Goal: Transaction & Acquisition: Purchase product/service

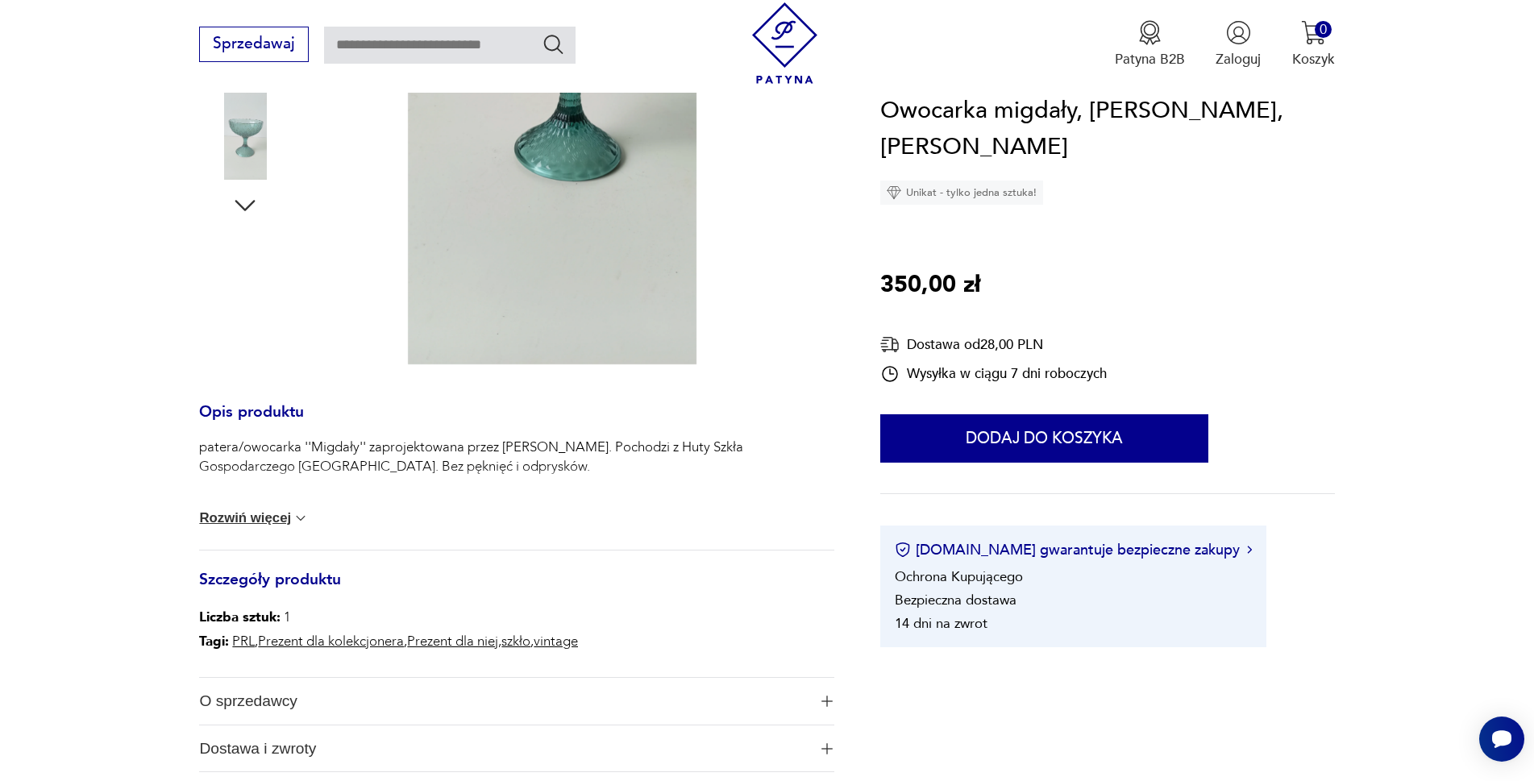
scroll to position [564, 0]
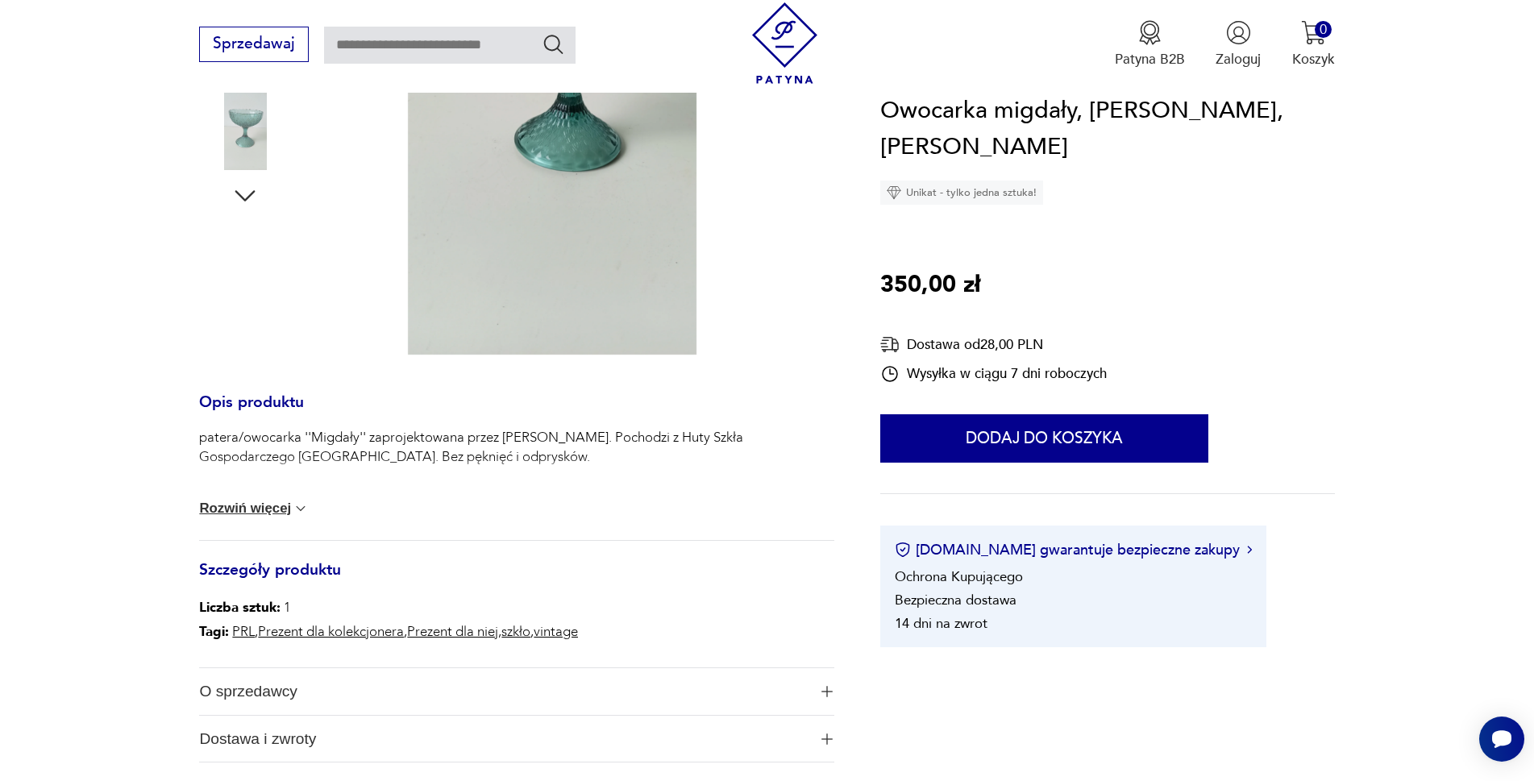
click at [226, 510] on button "Rozwiń więcej" at bounding box center [254, 509] width 110 height 16
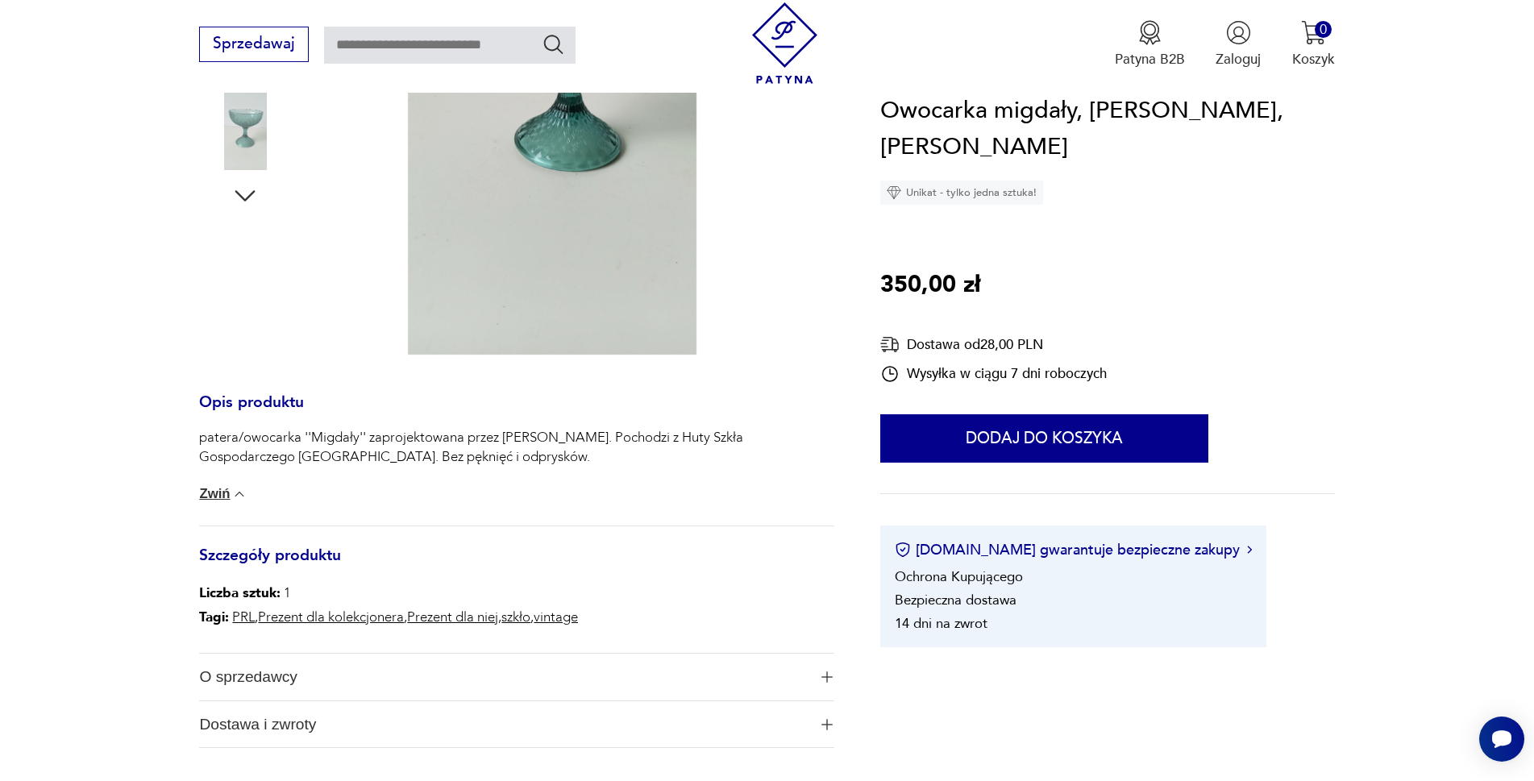
click at [268, 506] on div "patera/owocarka ''Migdały'' zaprojektowana przez [PERSON_NAME]. Pochodzi z Huty…" at bounding box center [516, 477] width 635 height 98
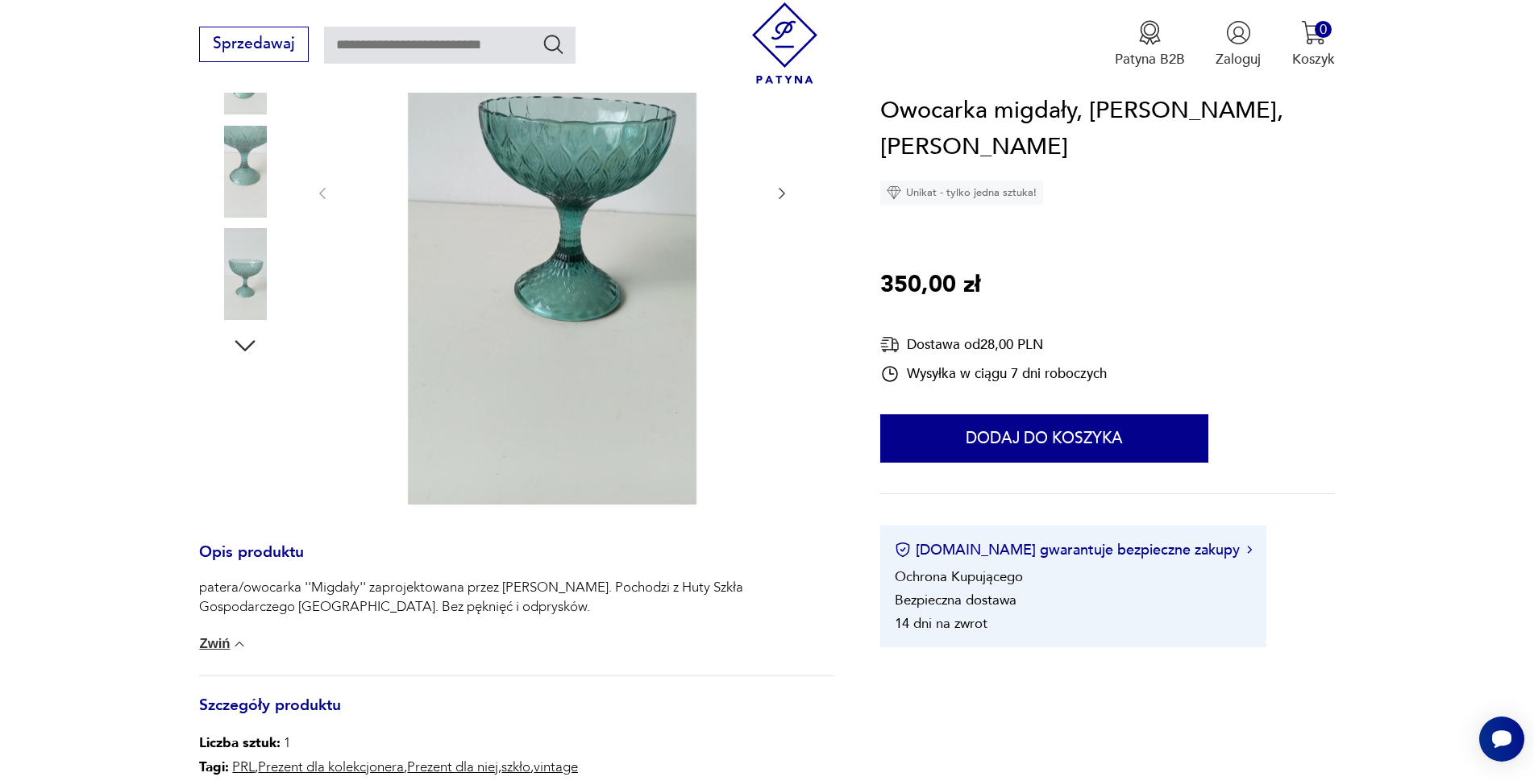
scroll to position [81, 0]
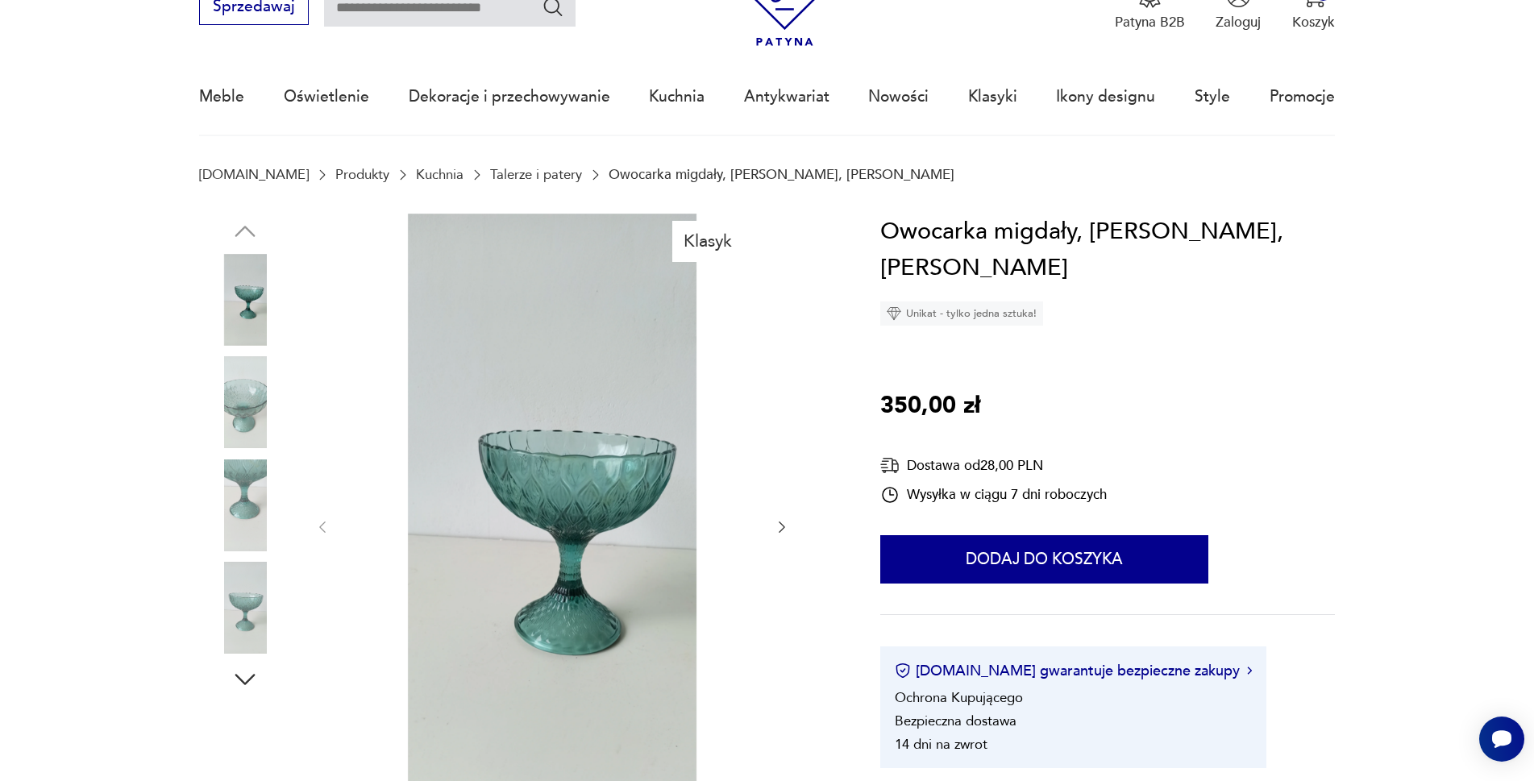
click at [244, 391] on img at bounding box center [245, 402] width 92 height 92
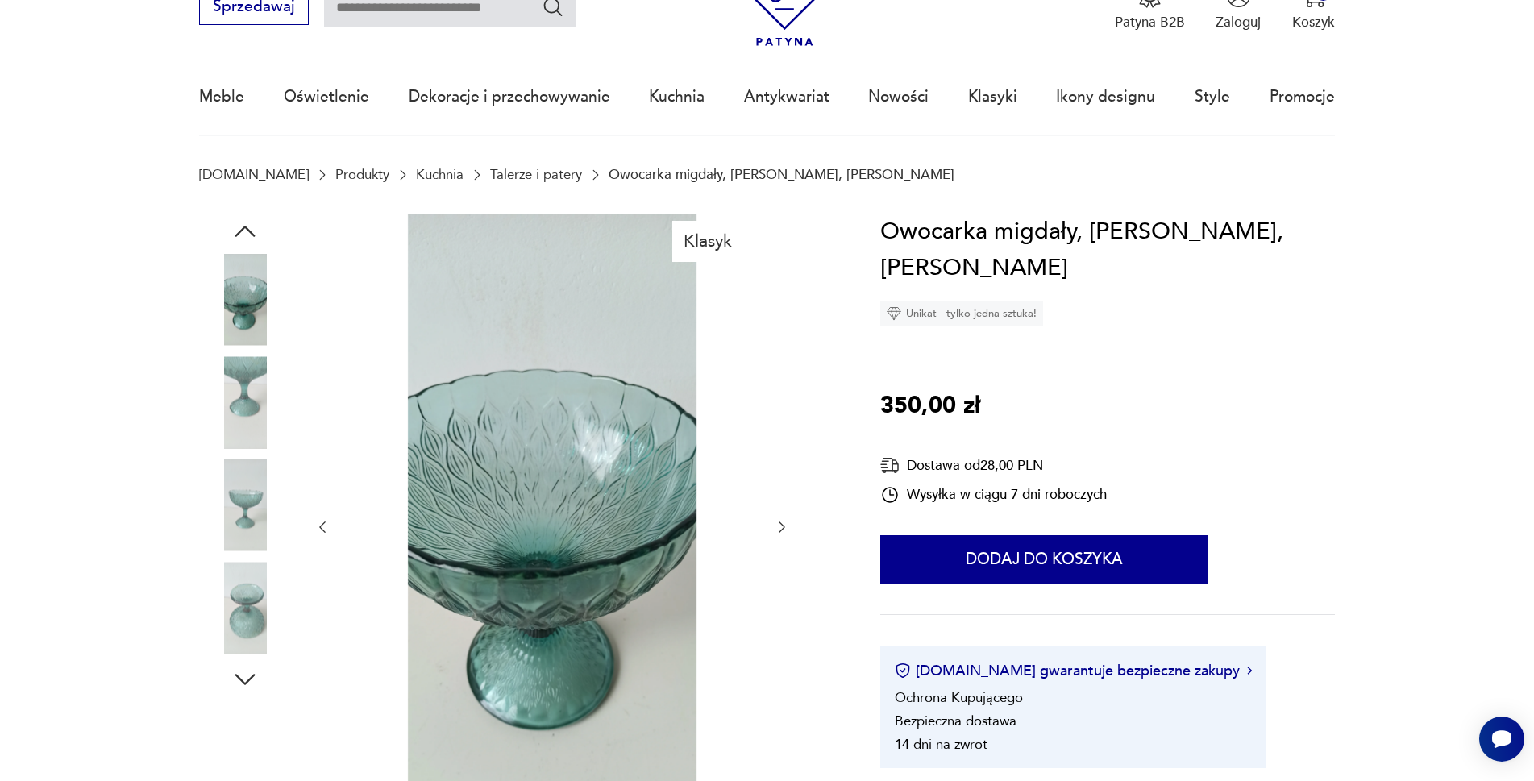
click at [231, 493] on img at bounding box center [245, 506] width 92 height 92
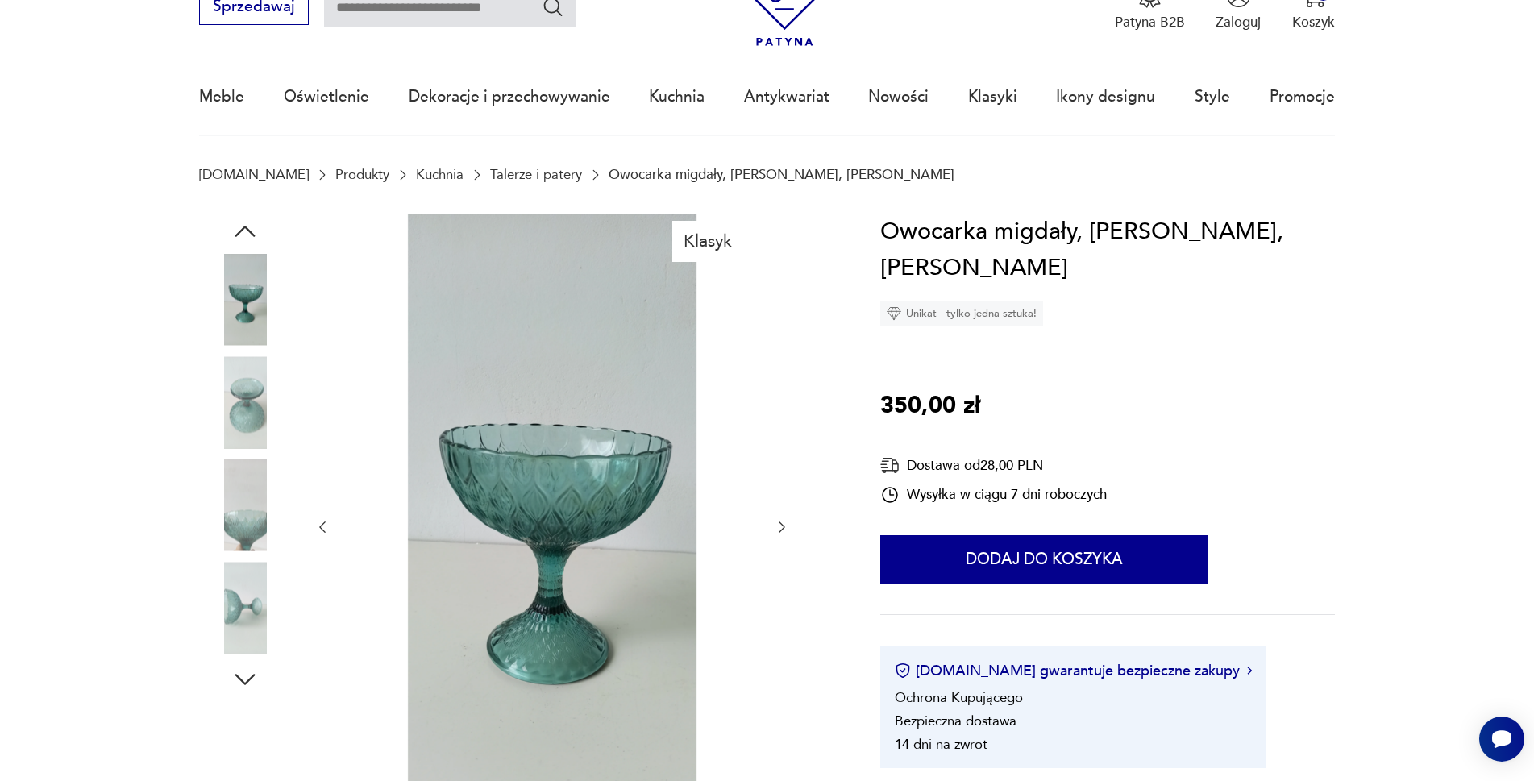
click at [244, 399] on img at bounding box center [245, 402] width 92 height 92
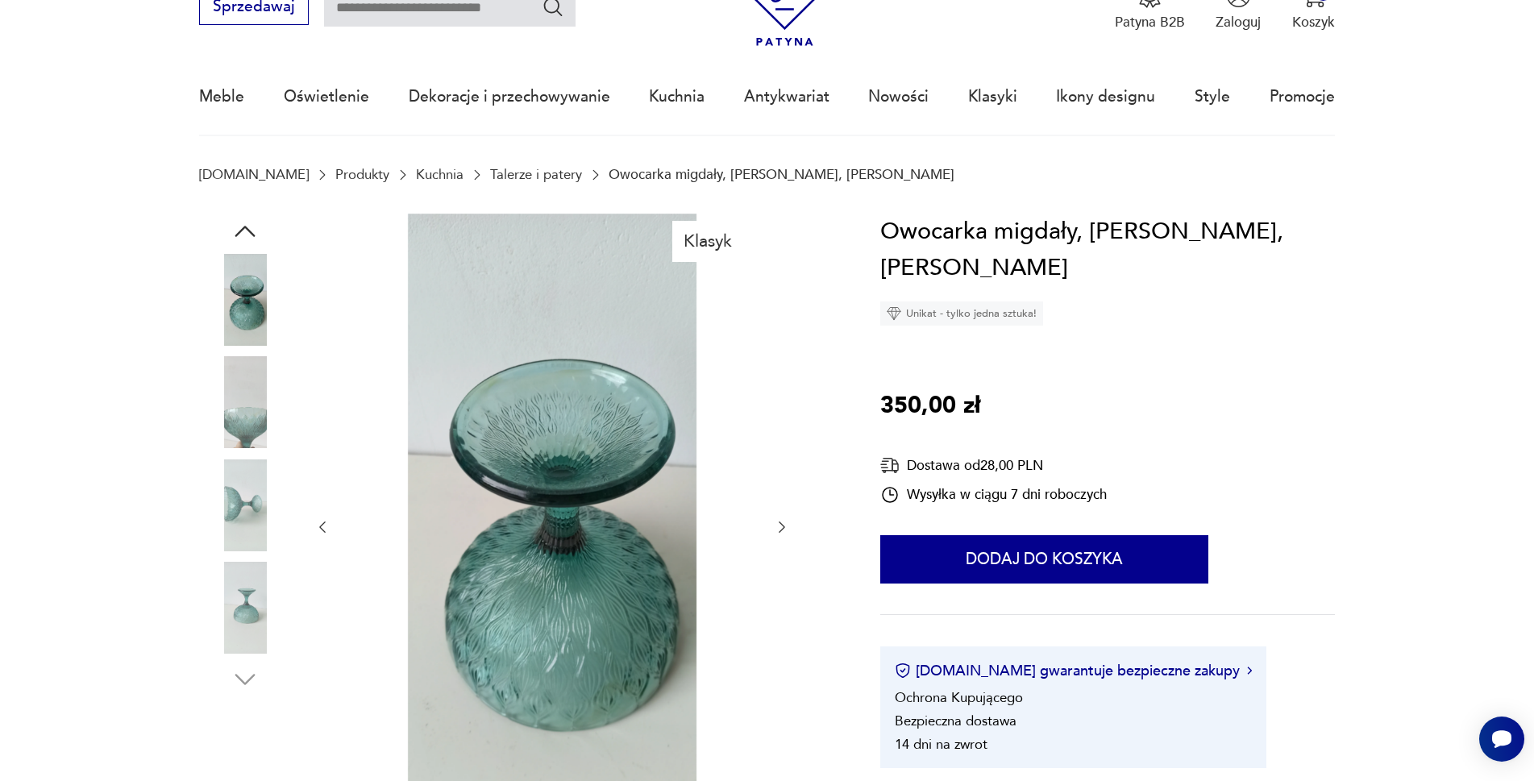
click at [244, 399] on img at bounding box center [245, 402] width 92 height 92
